Goal: Transaction & Acquisition: Obtain resource

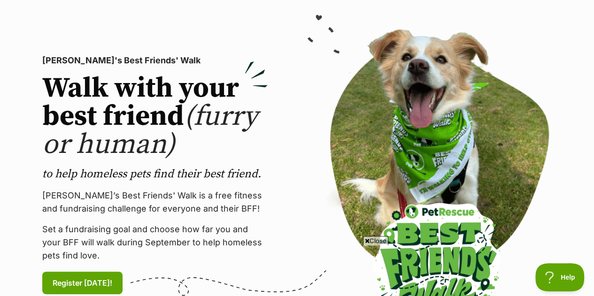
scroll to position [235, 0]
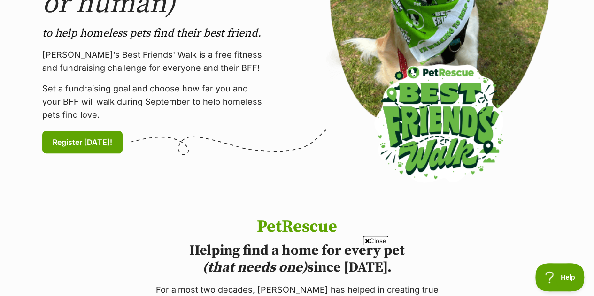
click at [546, 121] on img at bounding box center [438, 34] width 225 height 292
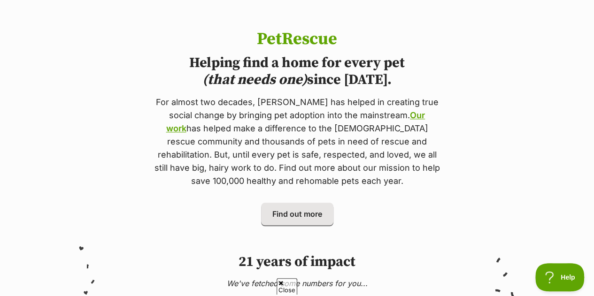
scroll to position [0, 0]
click at [515, 114] on section "PetRescue Helping find a home for every pet (that needs one) since 2004. For al…" at bounding box center [297, 127] width 594 height 195
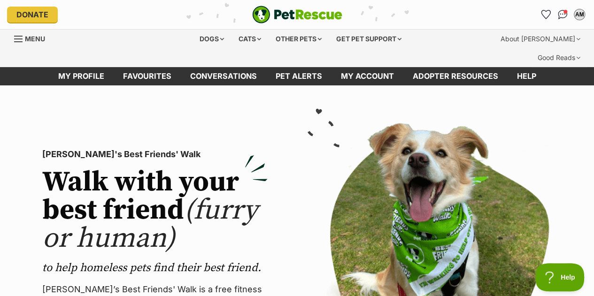
click at [561, 15] on img "Conversations" at bounding box center [563, 14] width 10 height 9
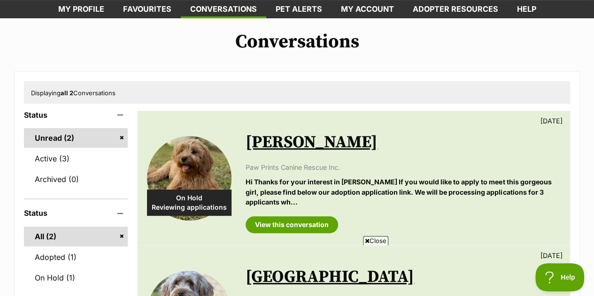
scroll to position [47, 0]
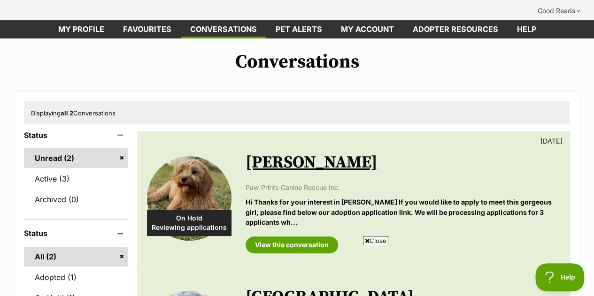
click at [59, 169] on link "Active (3)" at bounding box center [76, 179] width 104 height 20
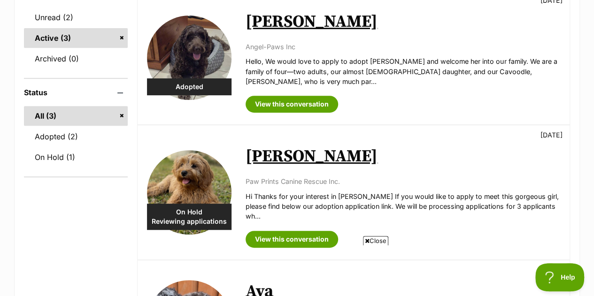
scroll to position [188, 0]
click at [49, 127] on link "Adopted (2)" at bounding box center [76, 137] width 104 height 20
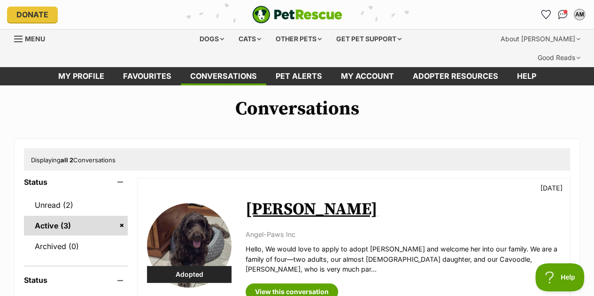
click at [296, 67] on link "Pet alerts" at bounding box center [298, 76] width 65 height 18
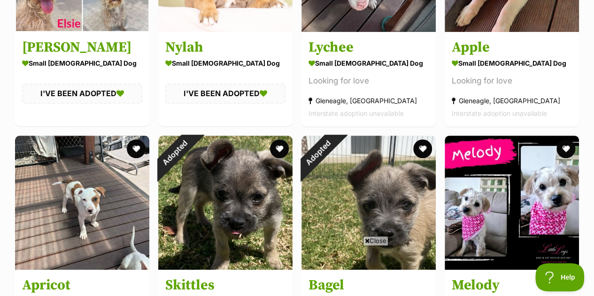
scroll to position [376, 0]
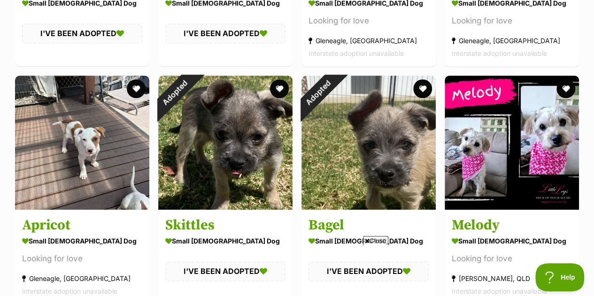
drag, startPoint x: 377, startPoint y: 243, endPoint x: 386, endPoint y: 243, distance: 9.4
click at [377, 243] on span "Close" at bounding box center [375, 240] width 25 height 9
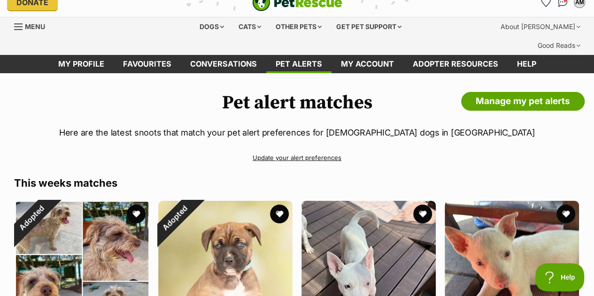
scroll to position [0, 0]
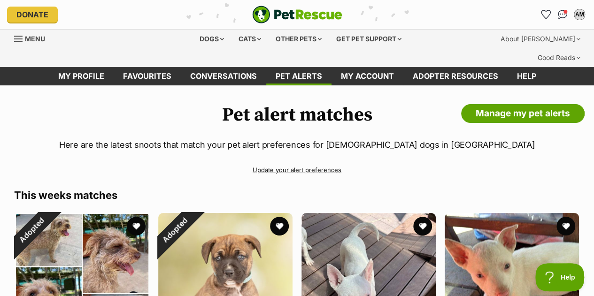
click at [212, 30] on div "Dogs" at bounding box center [212, 39] width 38 height 19
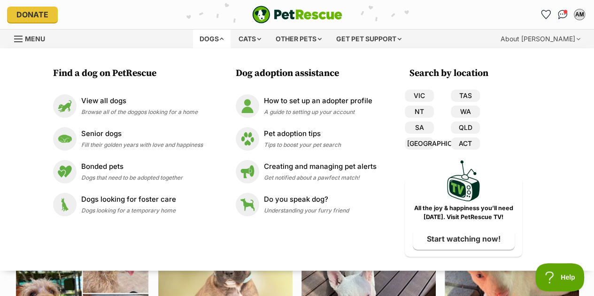
click at [116, 111] on span "Browse all of the doggos looking for a home" at bounding box center [139, 111] width 116 height 7
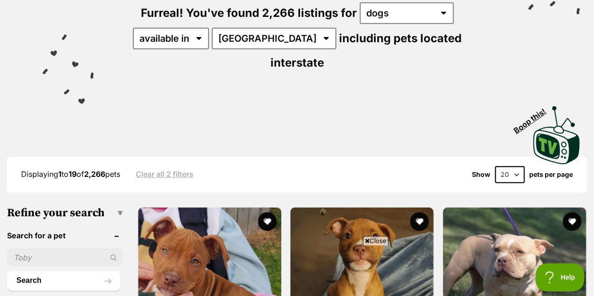
click at [68, 249] on input "text" at bounding box center [65, 258] width 116 height 18
type input "[PERSON_NAME]"
click at [7, 271] on button "Search" at bounding box center [64, 280] width 114 height 19
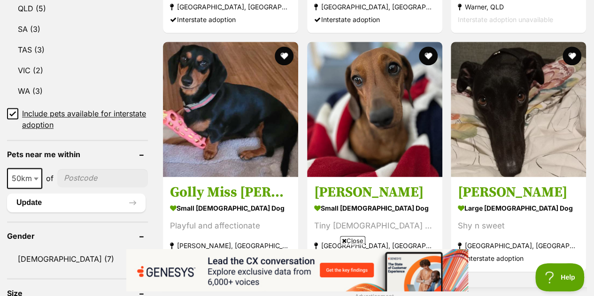
scroll to position [235, 0]
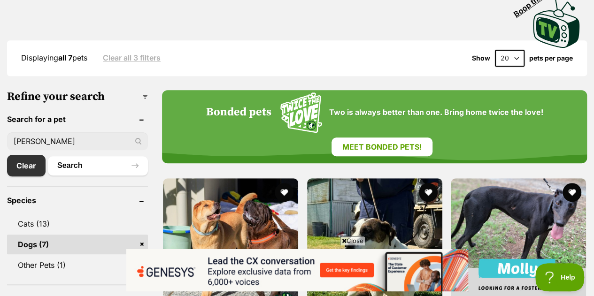
drag, startPoint x: 58, startPoint y: 123, endPoint x: 4, endPoint y: 119, distance: 53.6
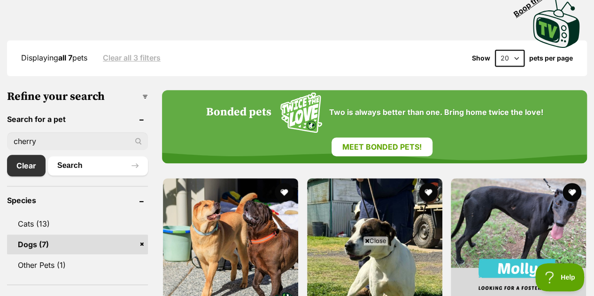
type input "cherry"
click at [48, 156] on button "Search" at bounding box center [98, 165] width 100 height 19
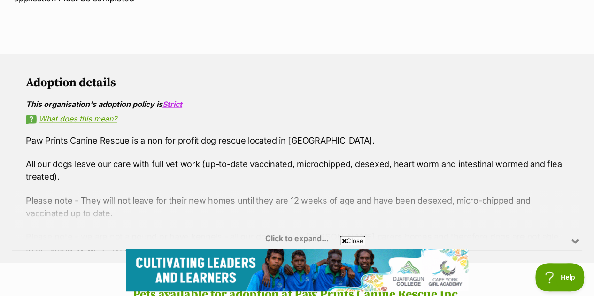
scroll to position [623, 0]
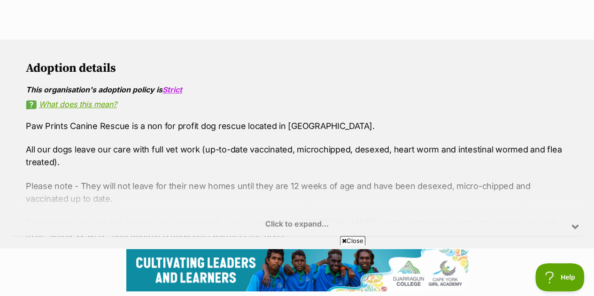
click at [310, 216] on div "Click to expand..." at bounding box center [297, 199] width 571 height 73
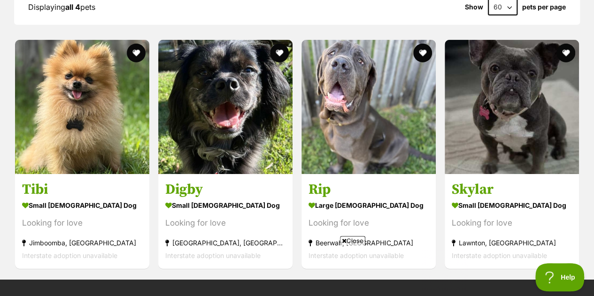
scroll to position [0, 0]
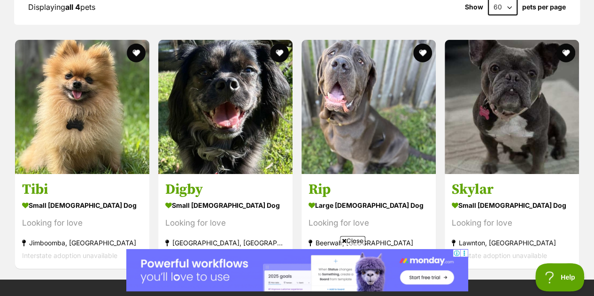
click at [92, 199] on div "small male Dog" at bounding box center [82, 206] width 120 height 14
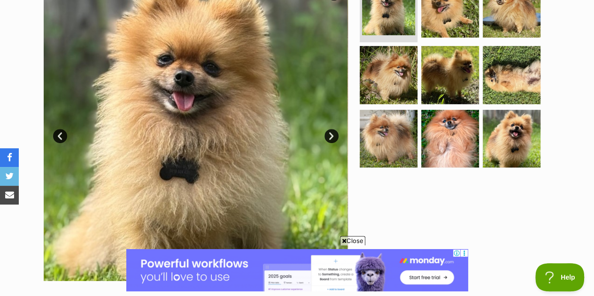
scroll to position [141, 0]
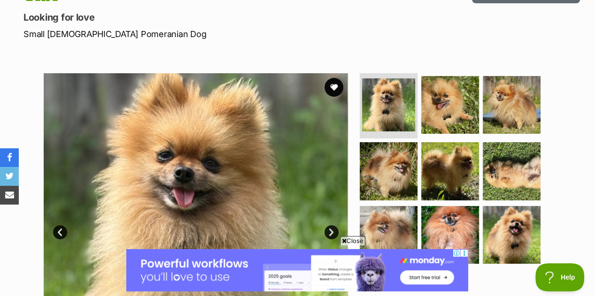
click at [445, 94] on img at bounding box center [450, 105] width 58 height 58
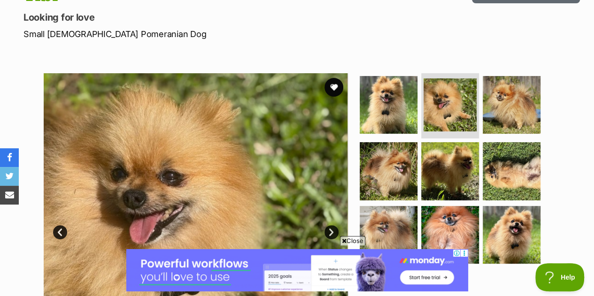
click at [521, 95] on img at bounding box center [512, 105] width 58 height 58
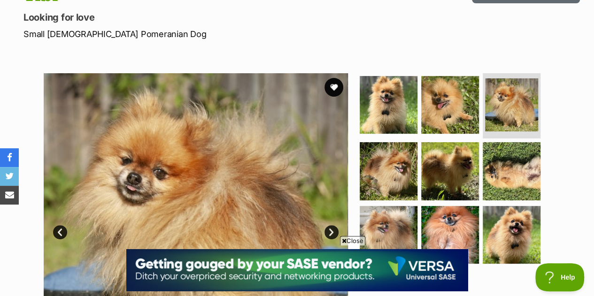
scroll to position [0, 0]
